Goal: Check status: Check status

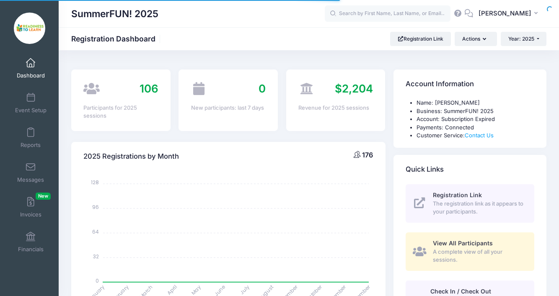
select select
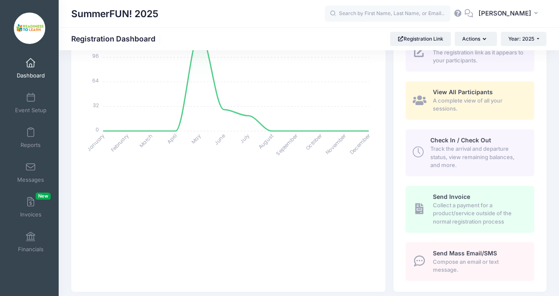
scroll to position [151, 0]
click at [464, 100] on span "A complete view of all your sessions." at bounding box center [478, 105] width 92 height 16
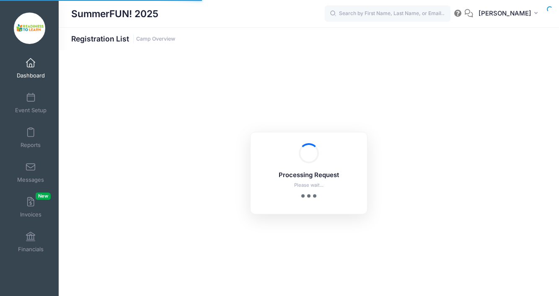
select select "10"
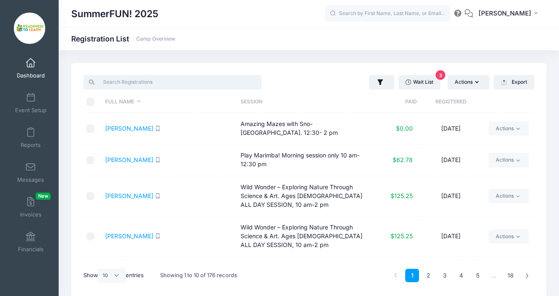
click at [149, 86] on input "search" at bounding box center [172, 82] width 178 height 14
paste input "Aksel"
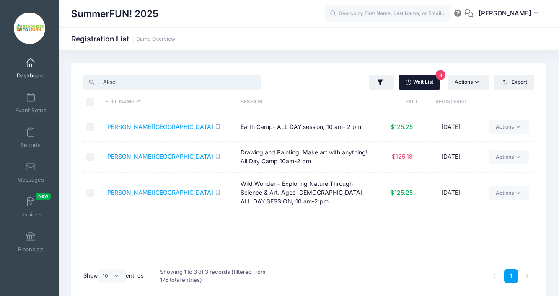
type input "Aksel"
click at [424, 82] on link "Wait List 3" at bounding box center [419, 82] width 42 height 14
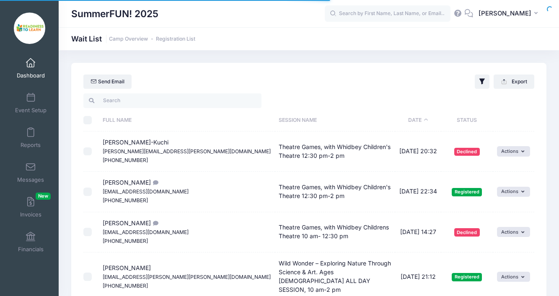
select select "50"
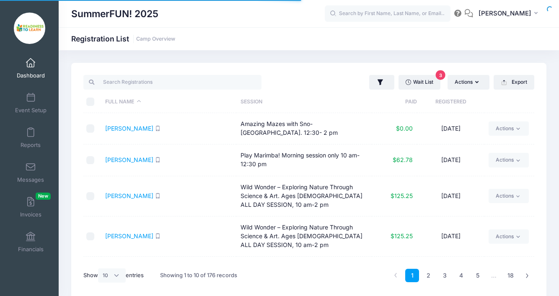
select select "10"
click at [167, 83] on input "search" at bounding box center [172, 82] width 178 height 14
paste input "Aksel"
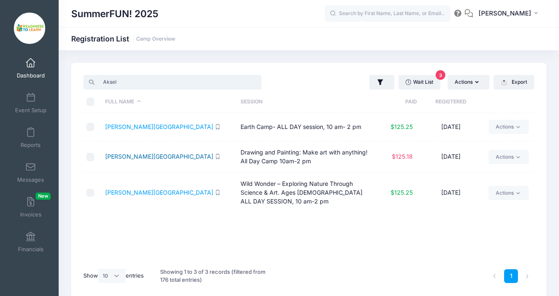
type input "Aksel"
click at [142, 158] on link "Buchanan, Aksel" at bounding box center [159, 156] width 108 height 7
click at [133, 128] on link "Buchanan, Aksel" at bounding box center [159, 126] width 108 height 7
click at [125, 126] on link "Buchanan, Aksel" at bounding box center [159, 126] width 108 height 7
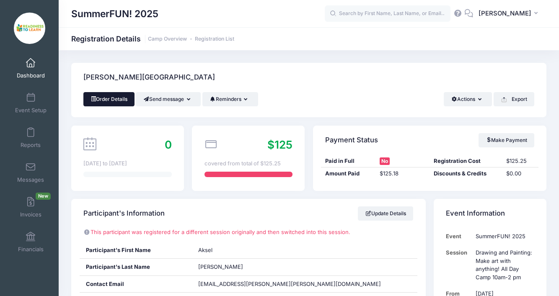
click at [118, 102] on link "Order Details" at bounding box center [108, 99] width 51 height 14
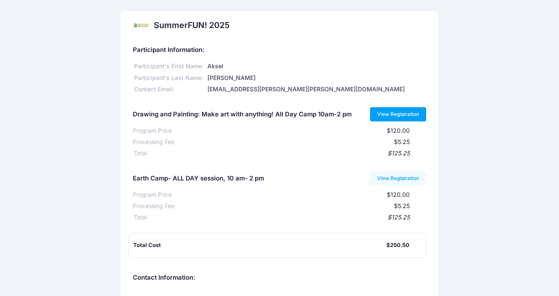
click at [390, 114] on link "View Registration" at bounding box center [398, 114] width 57 height 14
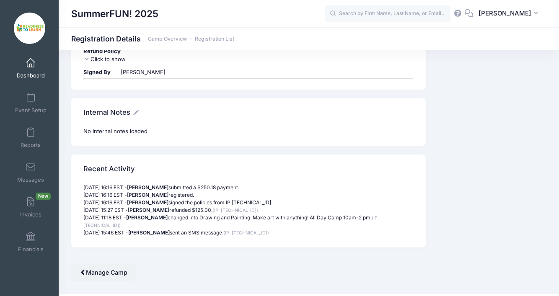
scroll to position [938, 0]
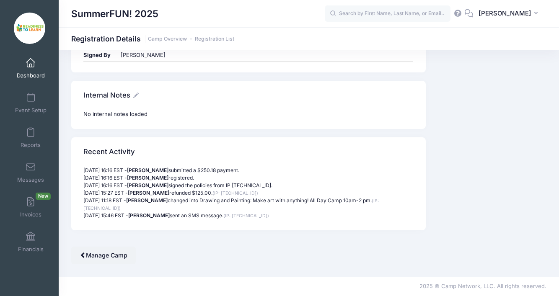
drag, startPoint x: 85, startPoint y: 170, endPoint x: 237, endPoint y: 217, distance: 159.4
click at [236, 217] on div "05/13/2025 16:16 EST - Max Hepp-Buchanan submitted a $250.18 payment. 05/13/202…" at bounding box center [249, 193] width 338 height 53
drag, startPoint x: 233, startPoint y: 215, endPoint x: 81, endPoint y: 169, distance: 158.4
click at [81, 169] on div "05/13/2025 16:16 EST - Max Hepp-Buchanan submitted a $250.18 payment. 05/13/202…" at bounding box center [249, 193] width 338 height 53
copy div "05/13/2025 16:16 EST - Max Hepp-Buchanan submitted a $250.18 payment. 05/13/202…"
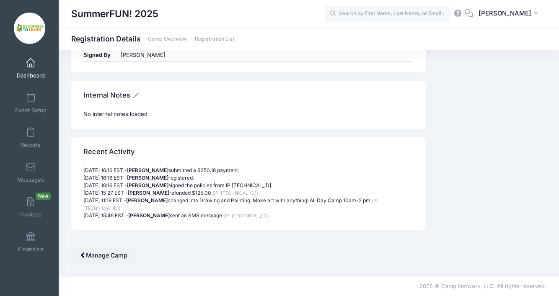
copy div "05/13/2025 16:16 EST - Max Hepp-Buchanan submitted a $250.18 payment. 05/13/202…"
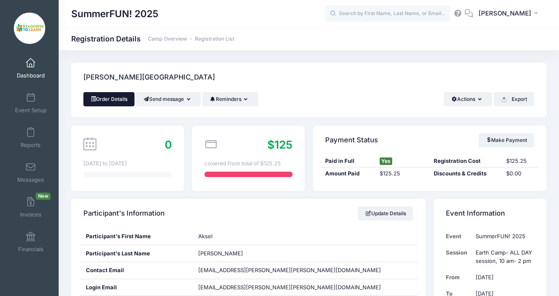
click at [104, 97] on link "Order Details" at bounding box center [108, 99] width 51 height 14
click at [109, 99] on link "Order Details" at bounding box center [108, 99] width 51 height 14
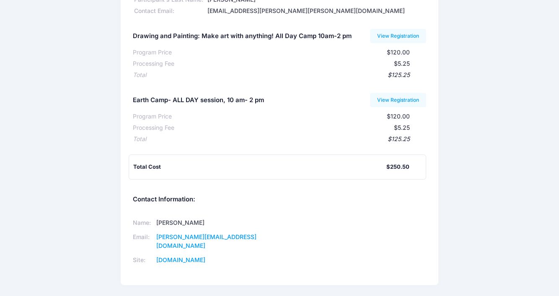
scroll to position [99, 0]
